Goal: Find specific page/section: Find specific page/section

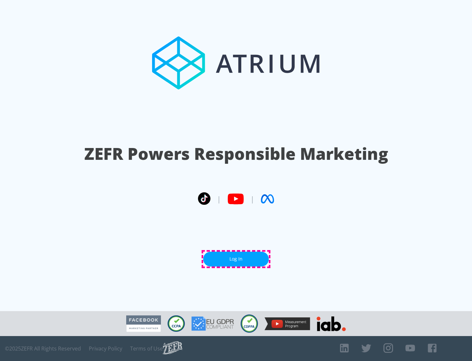
click at [236, 259] on link "Log In" at bounding box center [236, 259] width 66 height 15
